Goal: Information Seeking & Learning: Learn about a topic

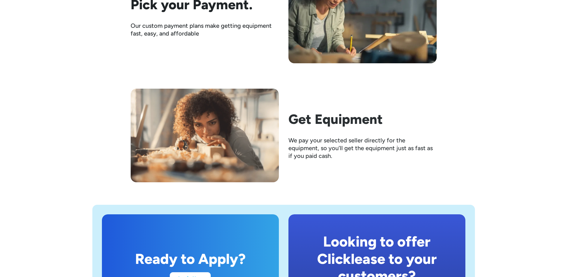
scroll to position [986, 0]
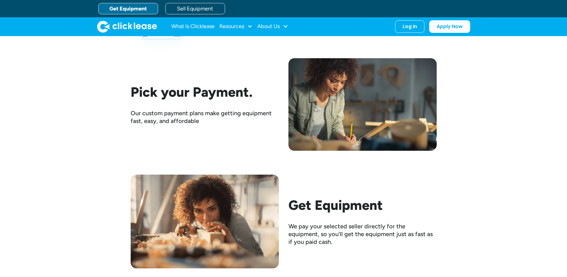
scroll to position [807, 0]
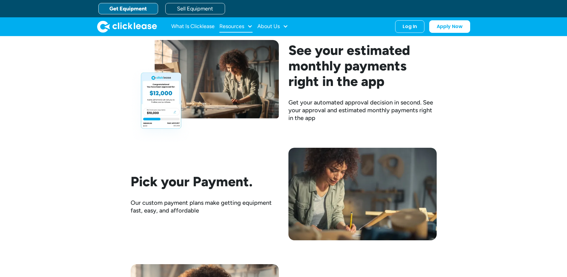
click at [251, 26] on div at bounding box center [249, 26] width 5 height 5
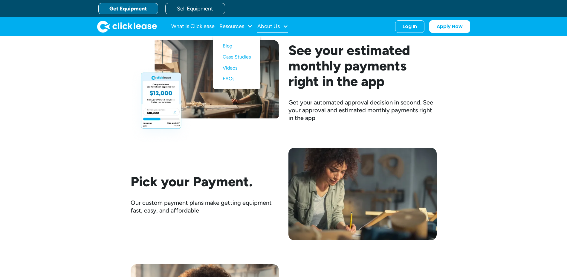
click at [285, 29] on div "About Us" at bounding box center [272, 27] width 31 height 12
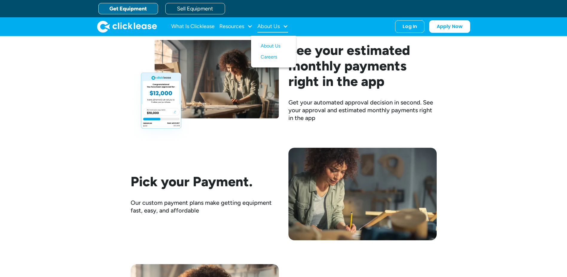
click at [285, 29] on div "About Us" at bounding box center [272, 27] width 31 height 12
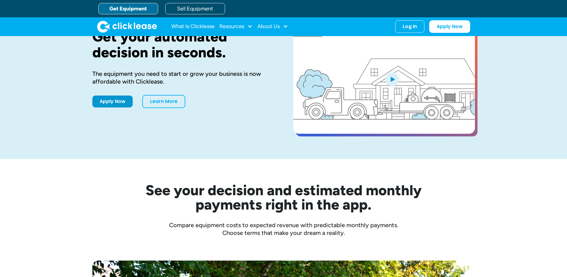
scroll to position [0, 0]
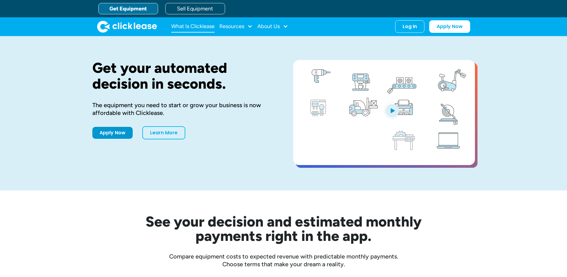
click at [198, 29] on link "What Is Clicklease" at bounding box center [192, 27] width 43 height 12
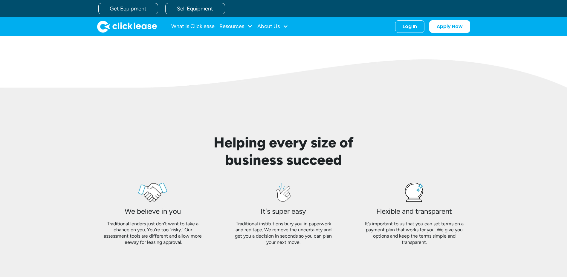
scroll to position [205, 0]
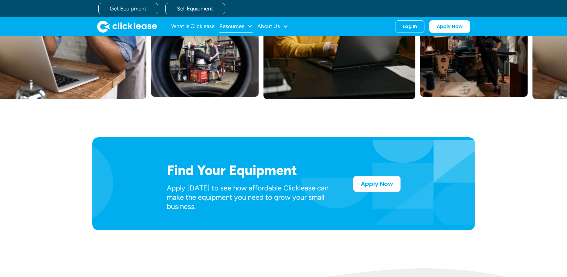
click at [251, 25] on div at bounding box center [249, 26] width 5 height 5
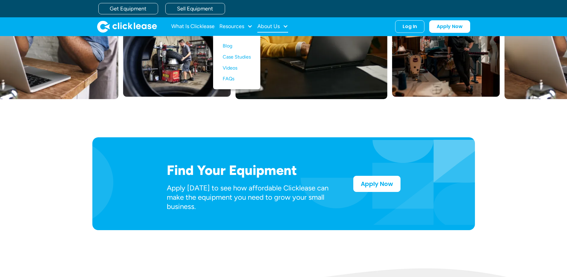
click at [284, 27] on div at bounding box center [285, 26] width 5 height 5
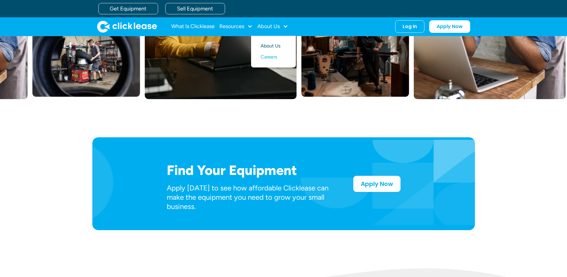
click at [273, 45] on link "About Us" at bounding box center [274, 46] width 26 height 11
